Goal: Transaction & Acquisition: Register for event/course

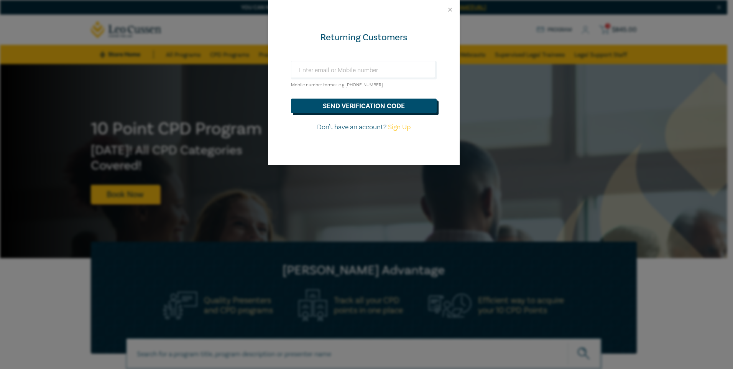
click at [352, 110] on button "send verification code" at bounding box center [364, 106] width 146 height 15
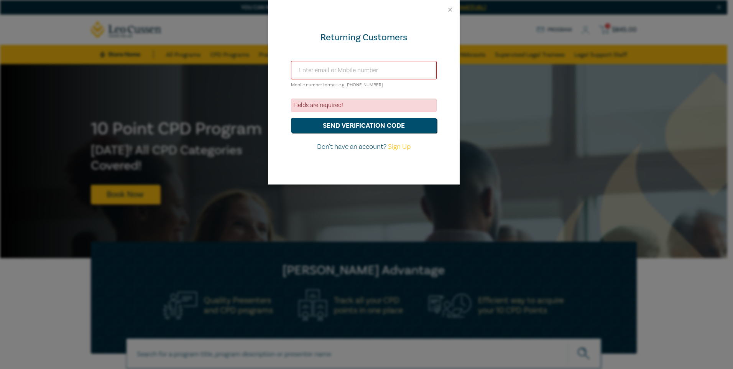
drag, startPoint x: 363, startPoint y: 101, endPoint x: 371, endPoint y: 81, distance: 22.4
click at [365, 97] on form "Mobile number format e.g [PHONE_NUMBER] Fields are required! send verification …" at bounding box center [364, 106] width 146 height 91
click at [584, 117] on div "Returning Customers Mobile number format e.g [PHONE_NUMBER] Fields are required…" at bounding box center [366, 184] width 733 height 369
drag, startPoint x: 448, startPoint y: 8, endPoint x: 465, endPoint y: 36, distance: 32.7
click at [448, 9] on button "Close" at bounding box center [450, 9] width 7 height 7
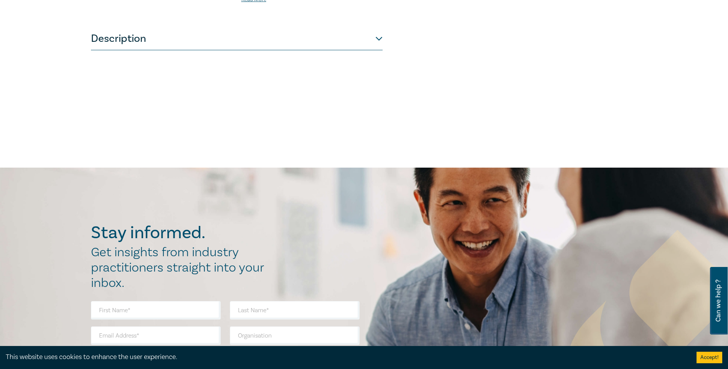
scroll to position [352, 0]
